Goal: Navigation & Orientation: Understand site structure

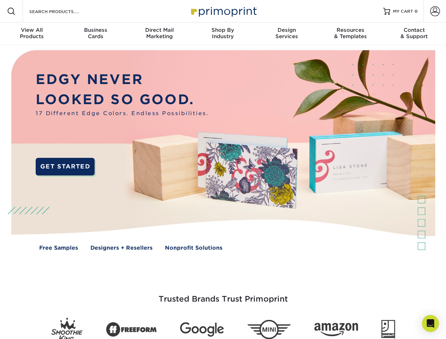
click at [223, 170] on img at bounding box center [223, 155] width 442 height 221
click at [11, 11] on span at bounding box center [11, 11] width 8 height 8
click at [435, 11] on span at bounding box center [435, 11] width 10 height 10
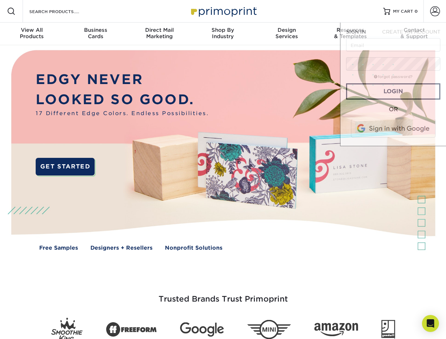
click at [32, 34] on div "View All Products" at bounding box center [32, 33] width 64 height 13
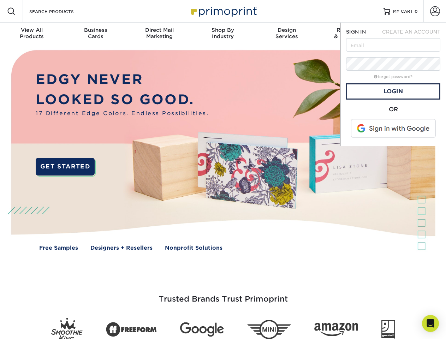
click at [95, 34] on div "Business Cards" at bounding box center [96, 33] width 64 height 13
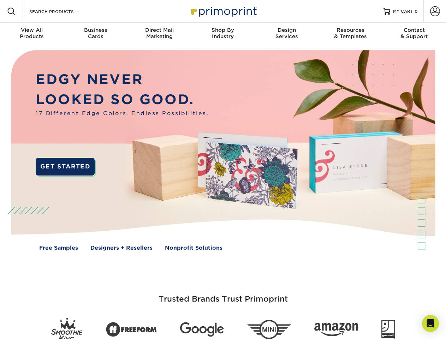
click at [159, 34] on div "Direct Mail Marketing" at bounding box center [160, 33] width 64 height 13
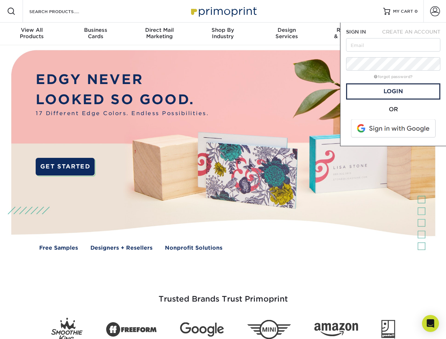
click at [223, 34] on div "Shop By Industry" at bounding box center [223, 33] width 64 height 13
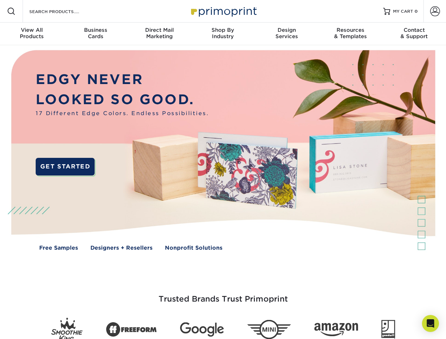
click at [287, 34] on div "Design Services" at bounding box center [287, 33] width 64 height 13
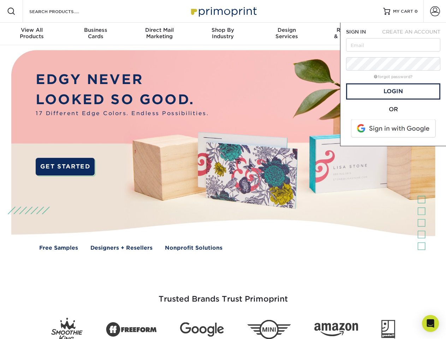
click at [351, 34] on span "SIGN IN" at bounding box center [356, 32] width 20 height 6
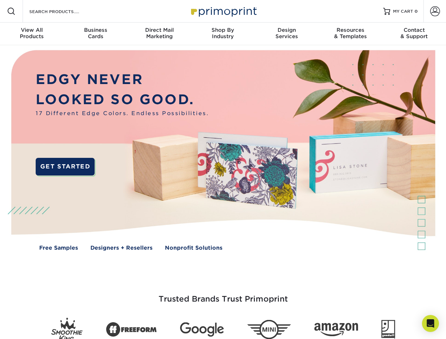
click at [415, 34] on div "Contact & Support" at bounding box center [415, 33] width 64 height 13
